Goal: Transaction & Acquisition: Purchase product/service

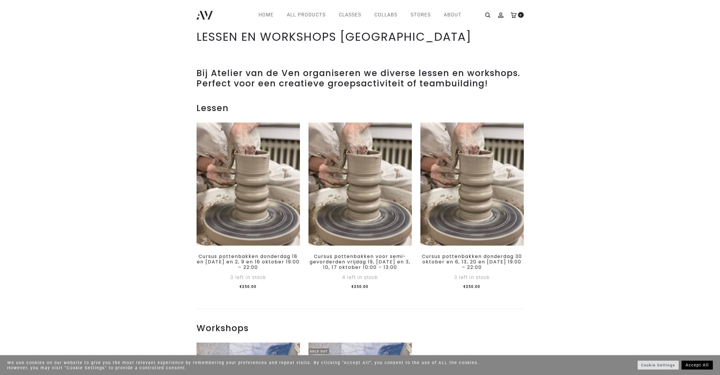
scroll to position [215, 0]
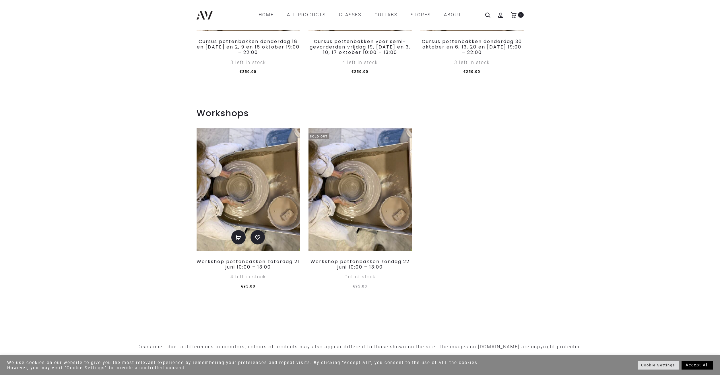
click at [260, 198] on img at bounding box center [248, 189] width 103 height 123
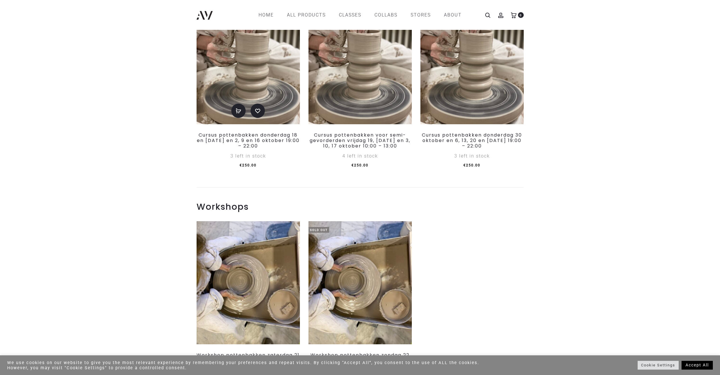
scroll to position [69, 0]
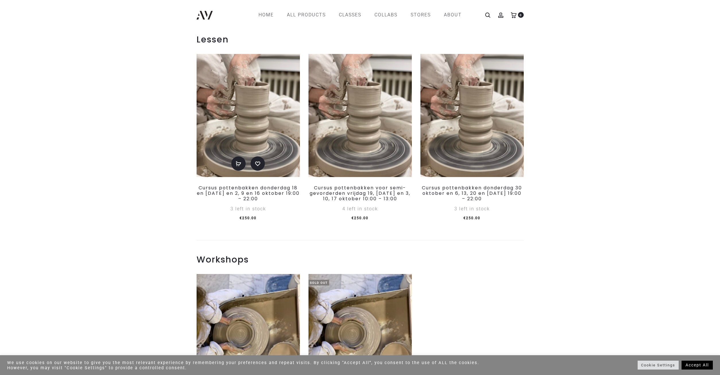
click at [266, 130] on img at bounding box center [248, 115] width 103 height 123
click at [331, 129] on img at bounding box center [360, 115] width 103 height 123
click at [366, 134] on img at bounding box center [360, 115] width 103 height 123
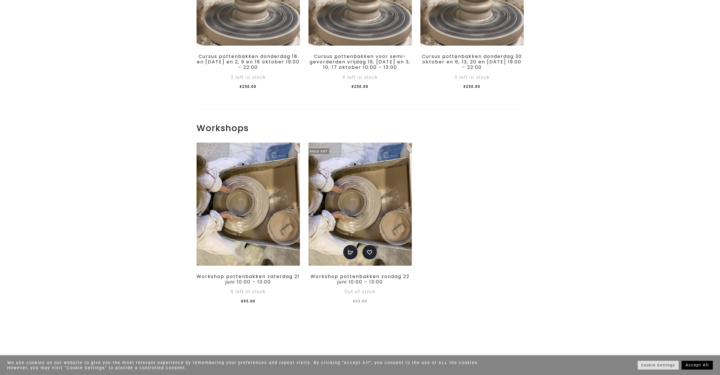
scroll to position [215, 0]
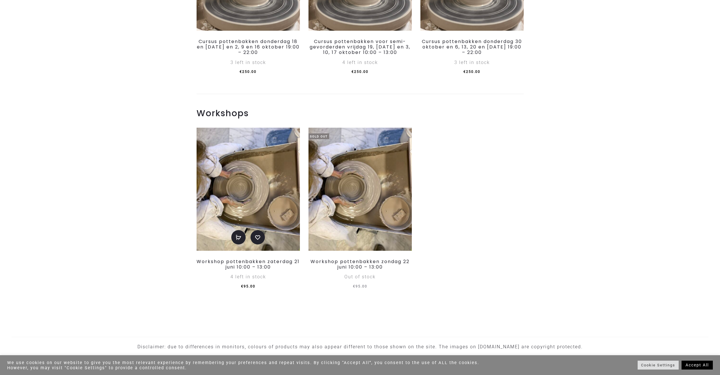
click at [261, 199] on img at bounding box center [248, 189] width 103 height 123
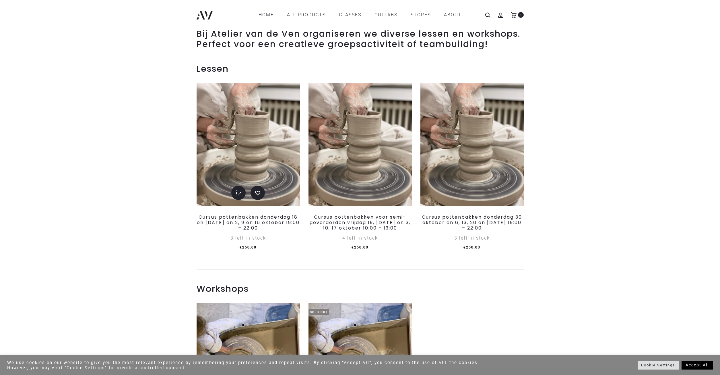
scroll to position [0, 0]
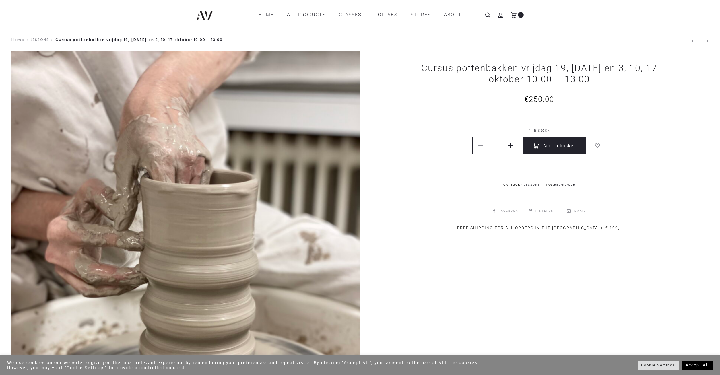
click at [511, 148] on icon at bounding box center [510, 145] width 5 height 5
type input "*"
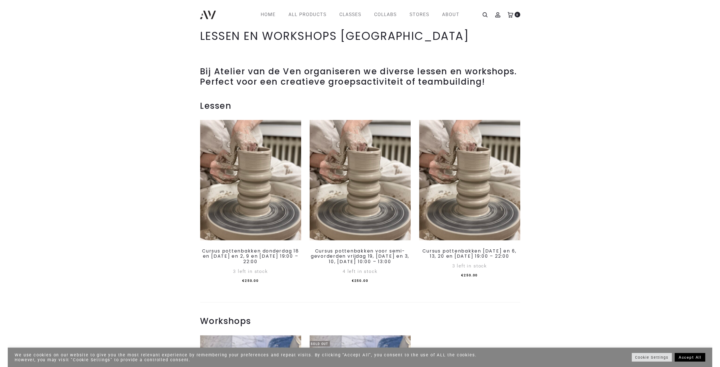
scroll to position [212, 0]
